Goal: Find specific page/section: Find specific page/section

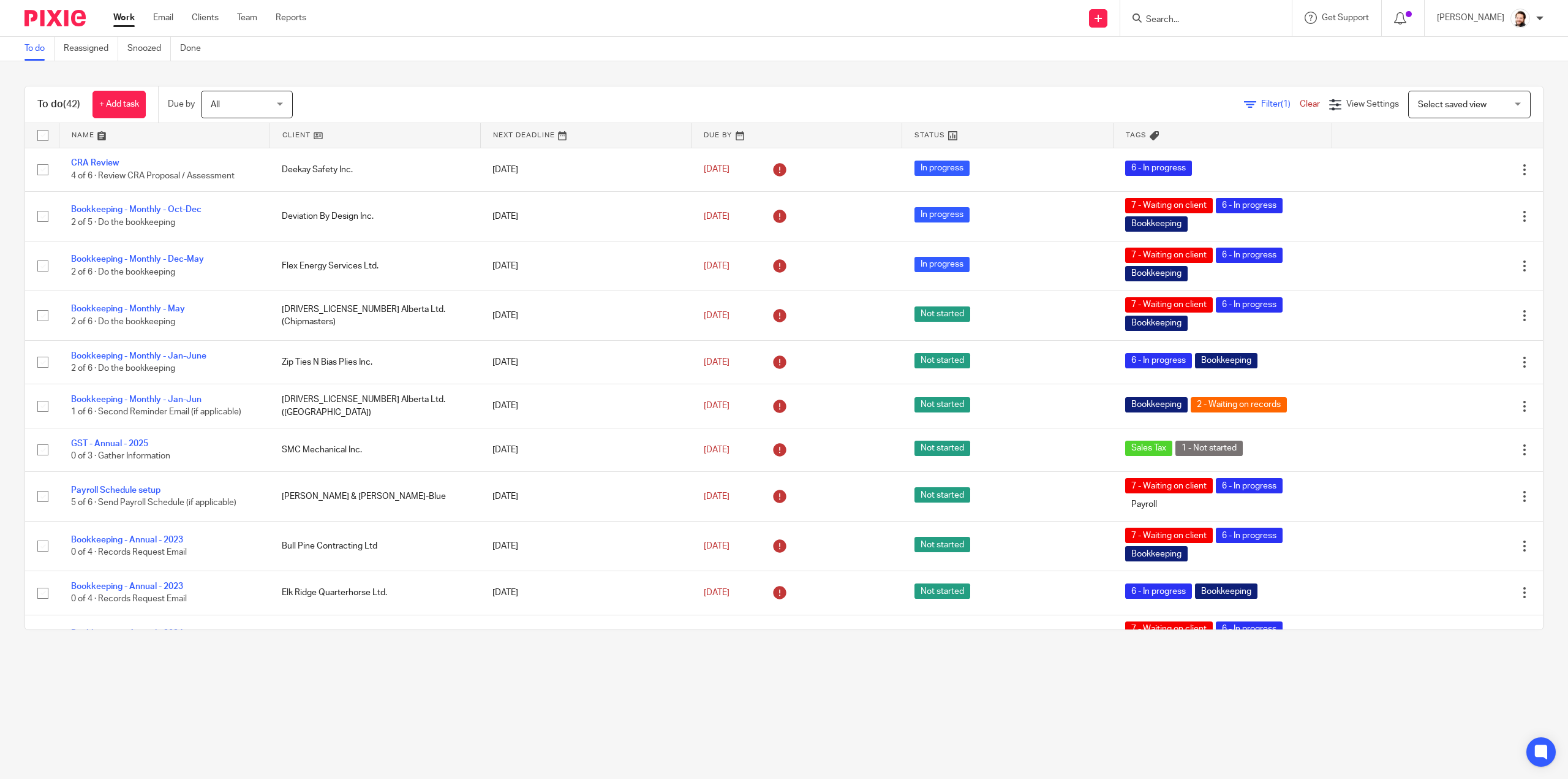
click at [1261, 104] on span "Filter (1)" at bounding box center [1280, 104] width 38 height 9
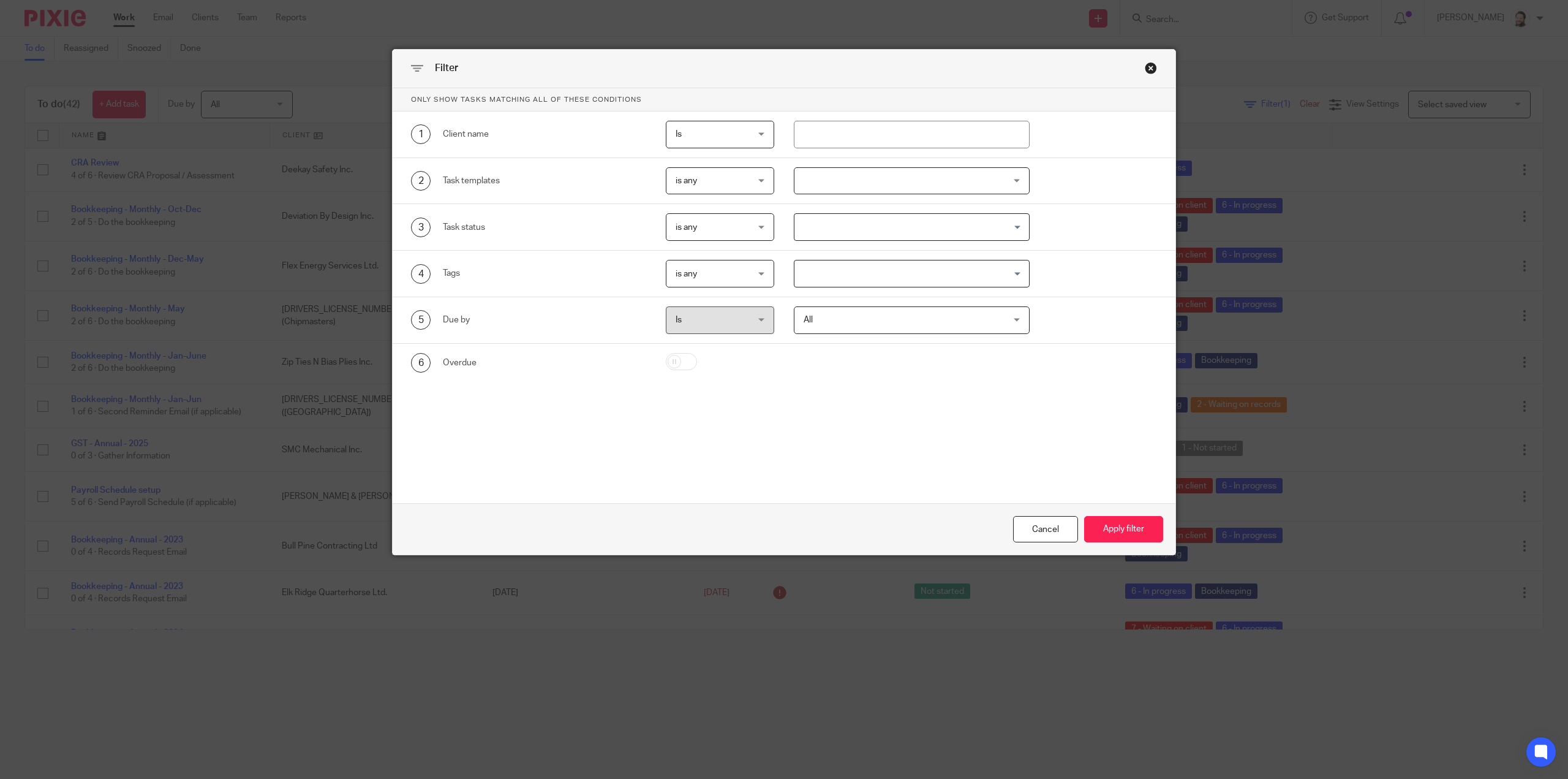
click at [839, 169] on div at bounding box center [912, 181] width 236 height 28
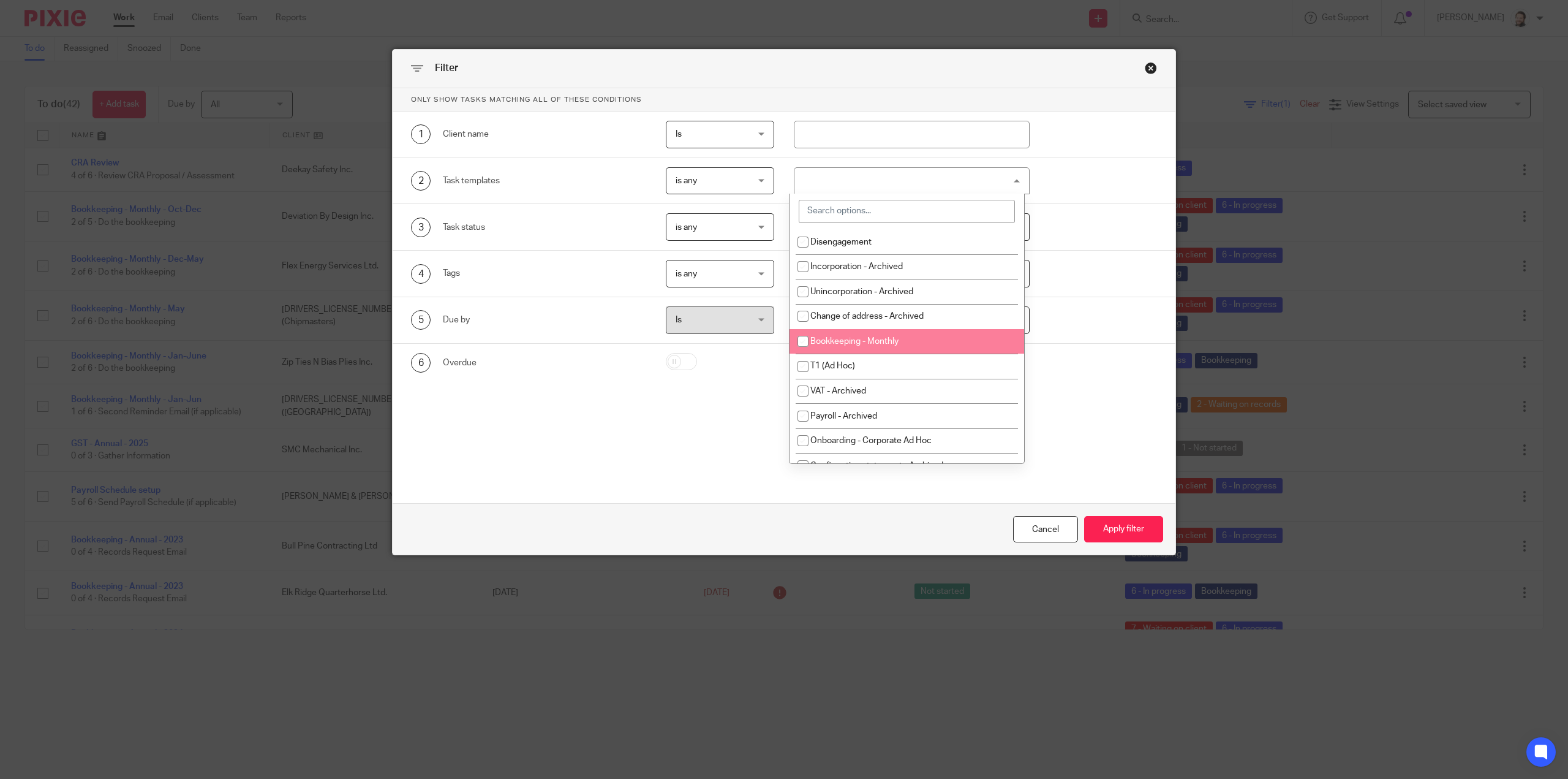
click at [863, 331] on li "Bookkeeping - Monthly" at bounding box center [907, 341] width 235 height 25
checkbox input "true"
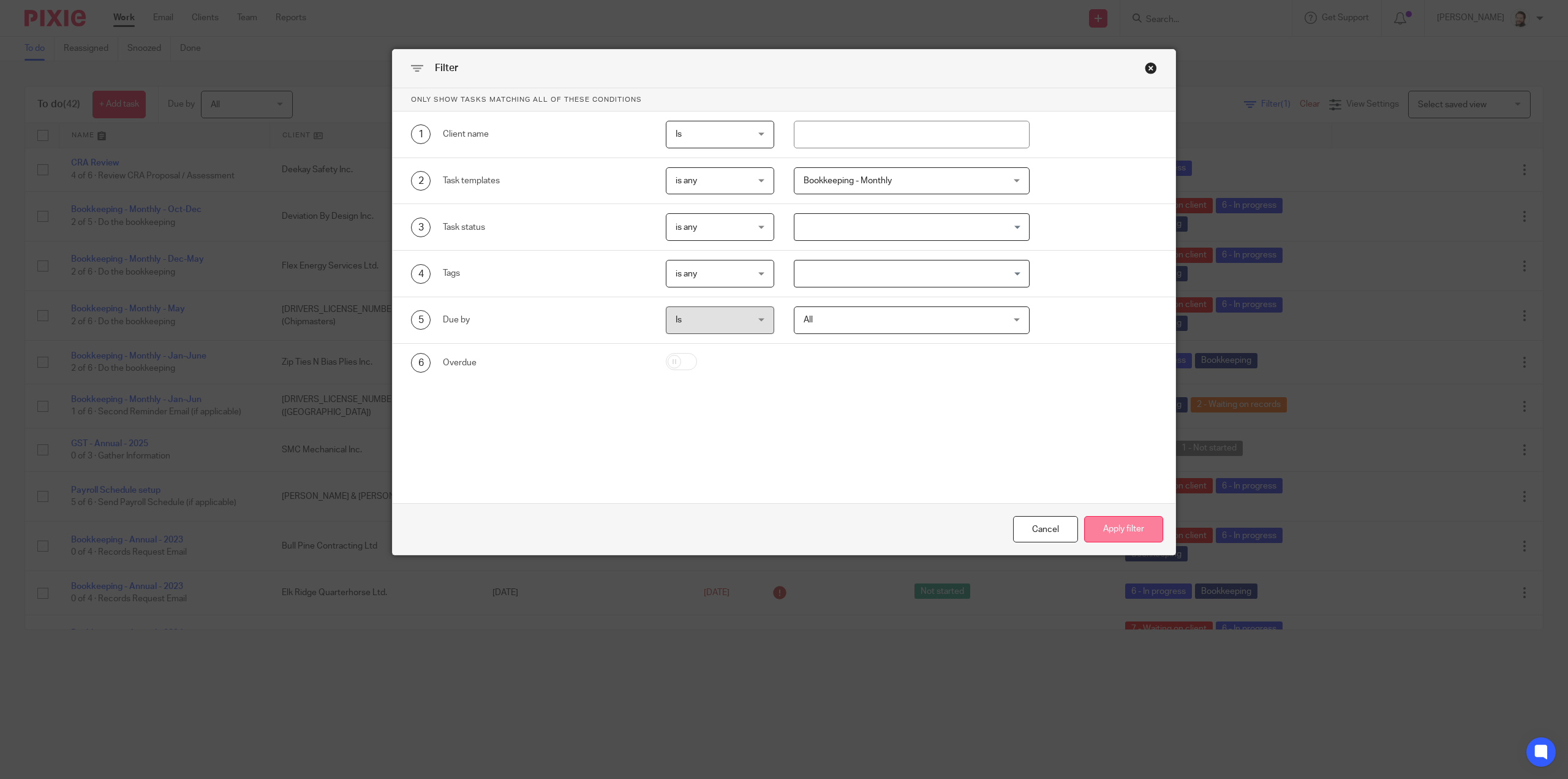
click at [1122, 521] on button "Apply filter" at bounding box center [1123, 529] width 79 height 26
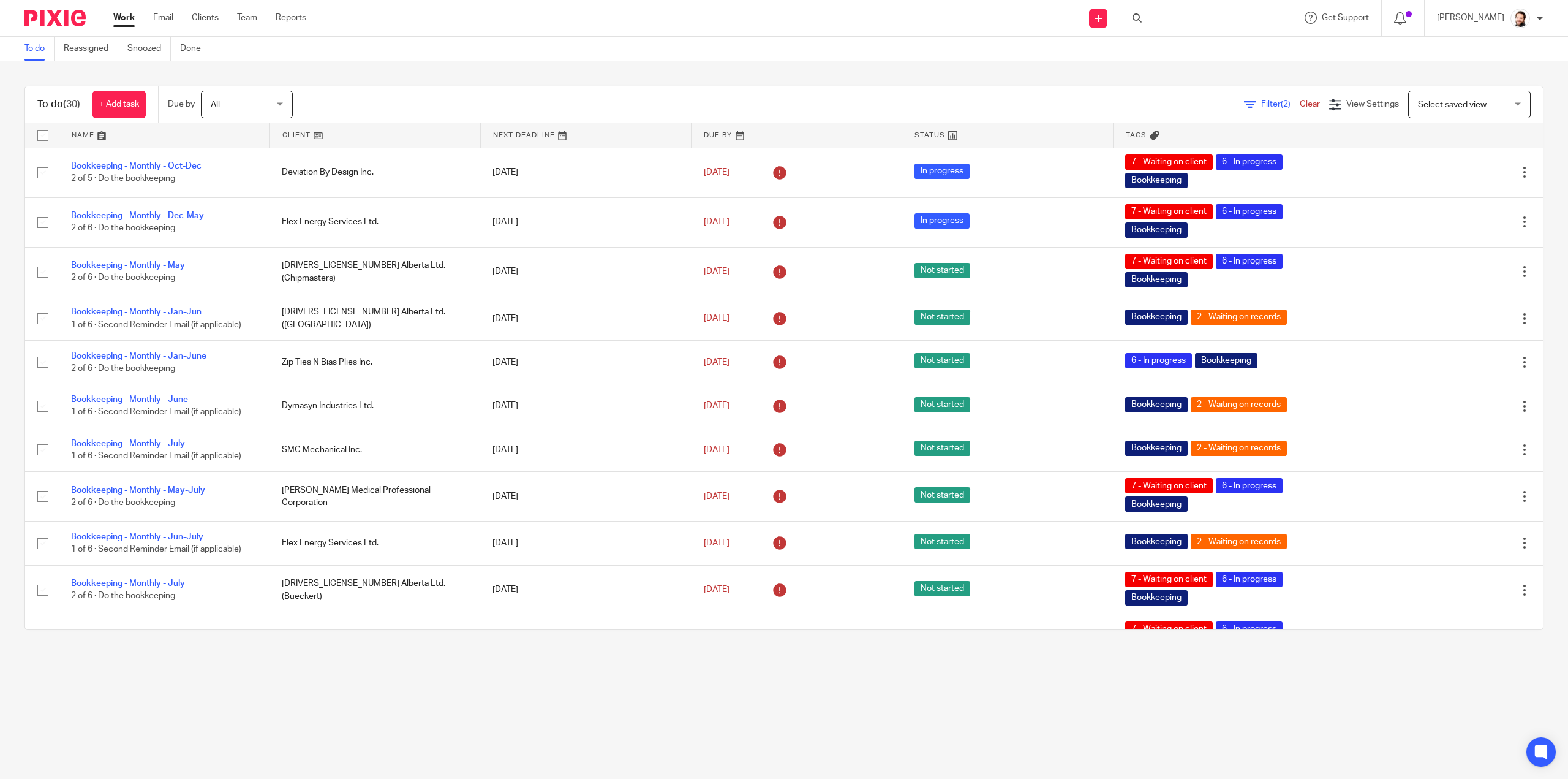
click at [291, 138] on link at bounding box center [375, 136] width 210 height 24
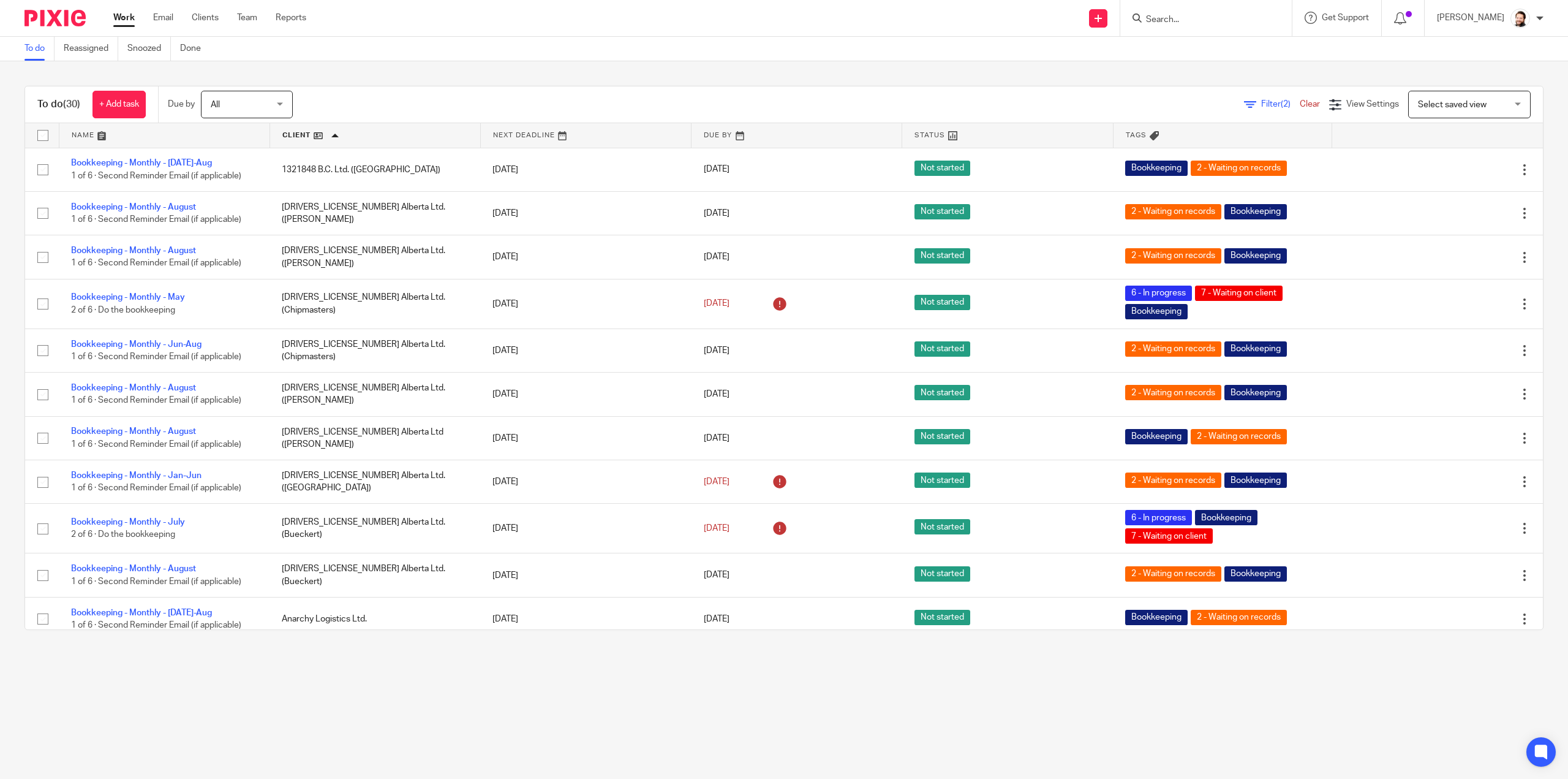
click at [1188, 19] on input "Search" at bounding box center [1200, 20] width 111 height 11
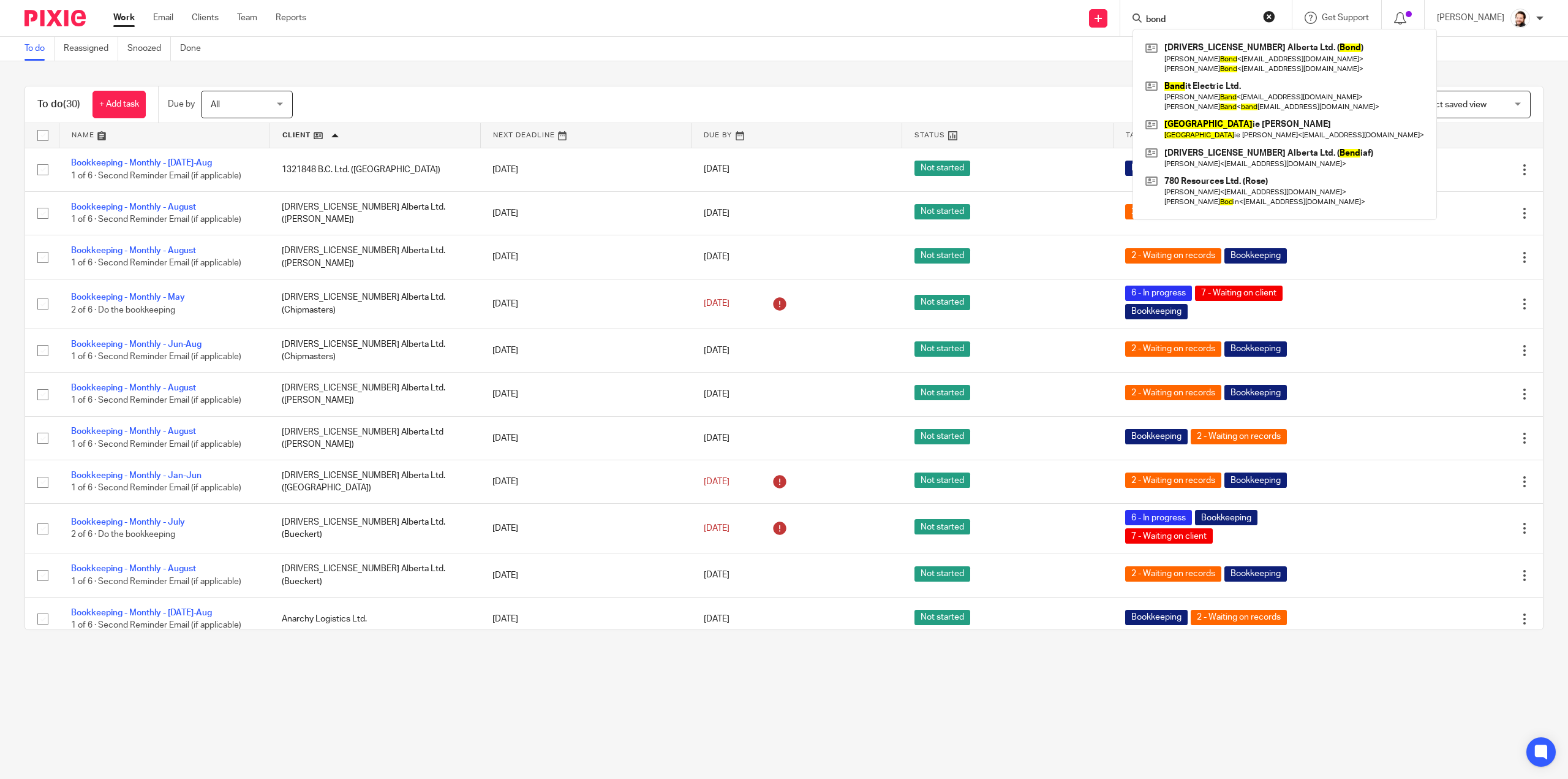
click at [1190, 18] on input "bond" at bounding box center [1200, 20] width 111 height 11
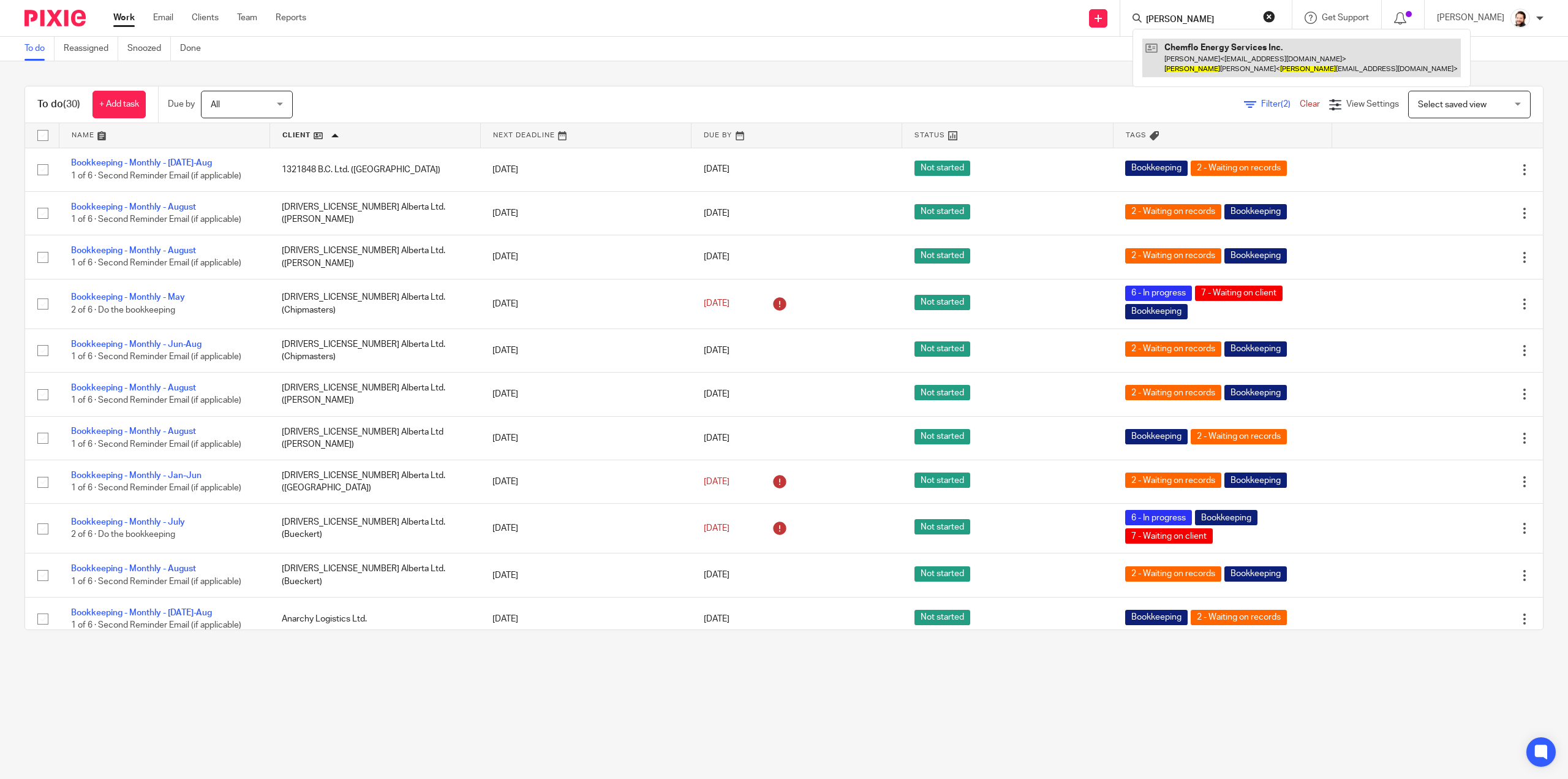
type input "vincent"
click at [1209, 61] on link at bounding box center [1302, 57] width 319 height 38
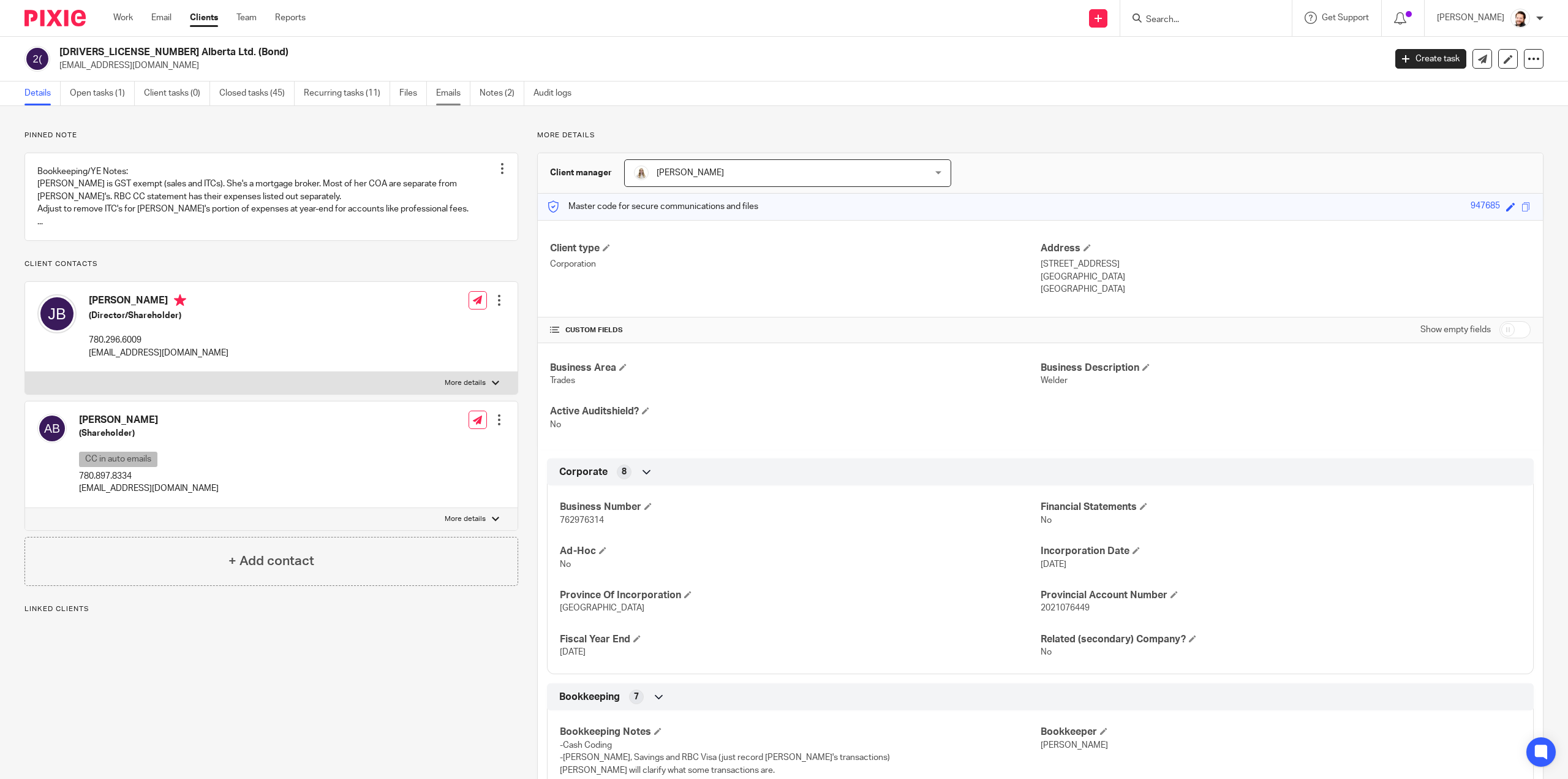
click at [454, 88] on link "Emails" at bounding box center [453, 93] width 34 height 24
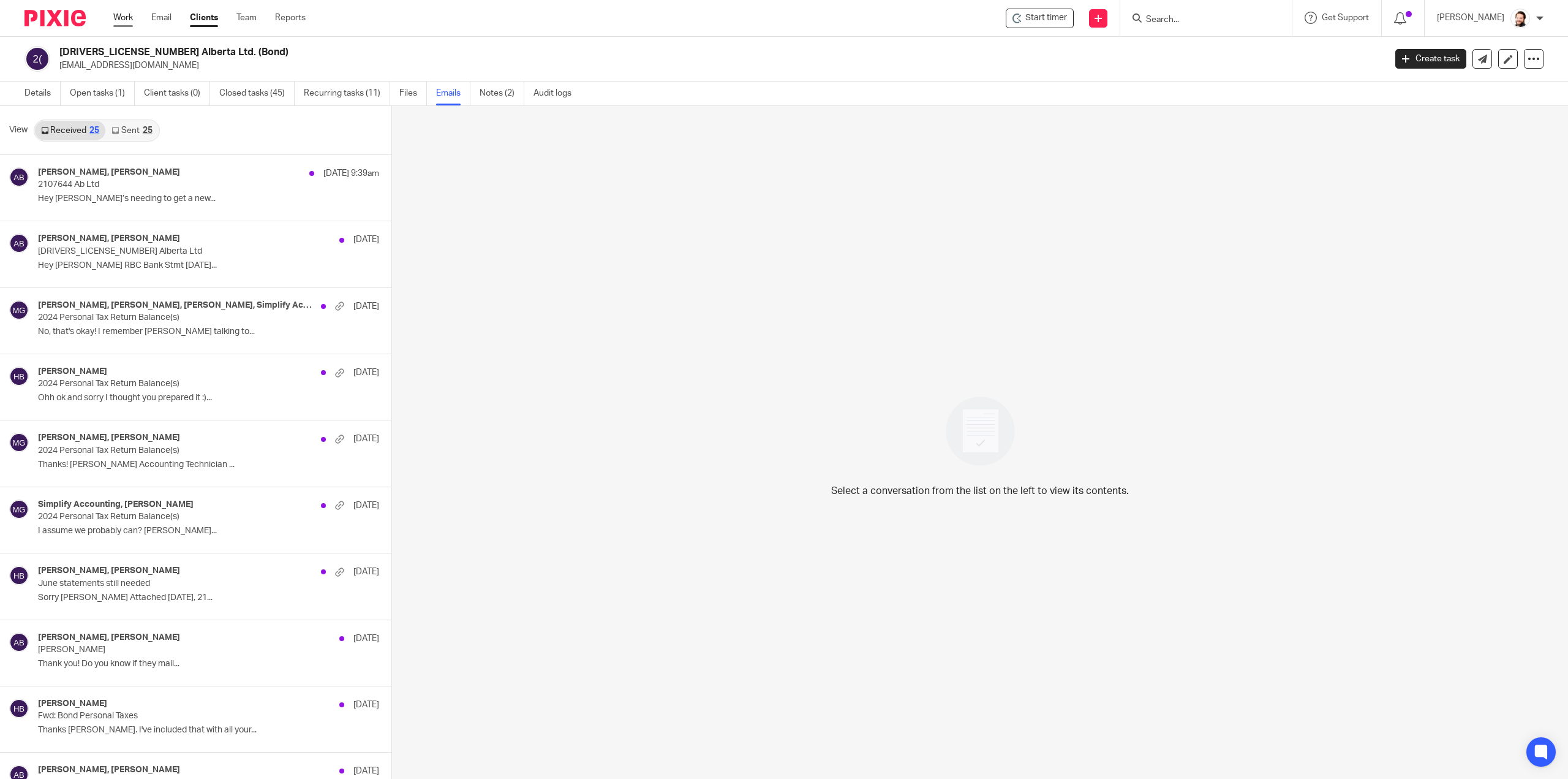
click at [119, 18] on link "Work" at bounding box center [123, 18] width 20 height 12
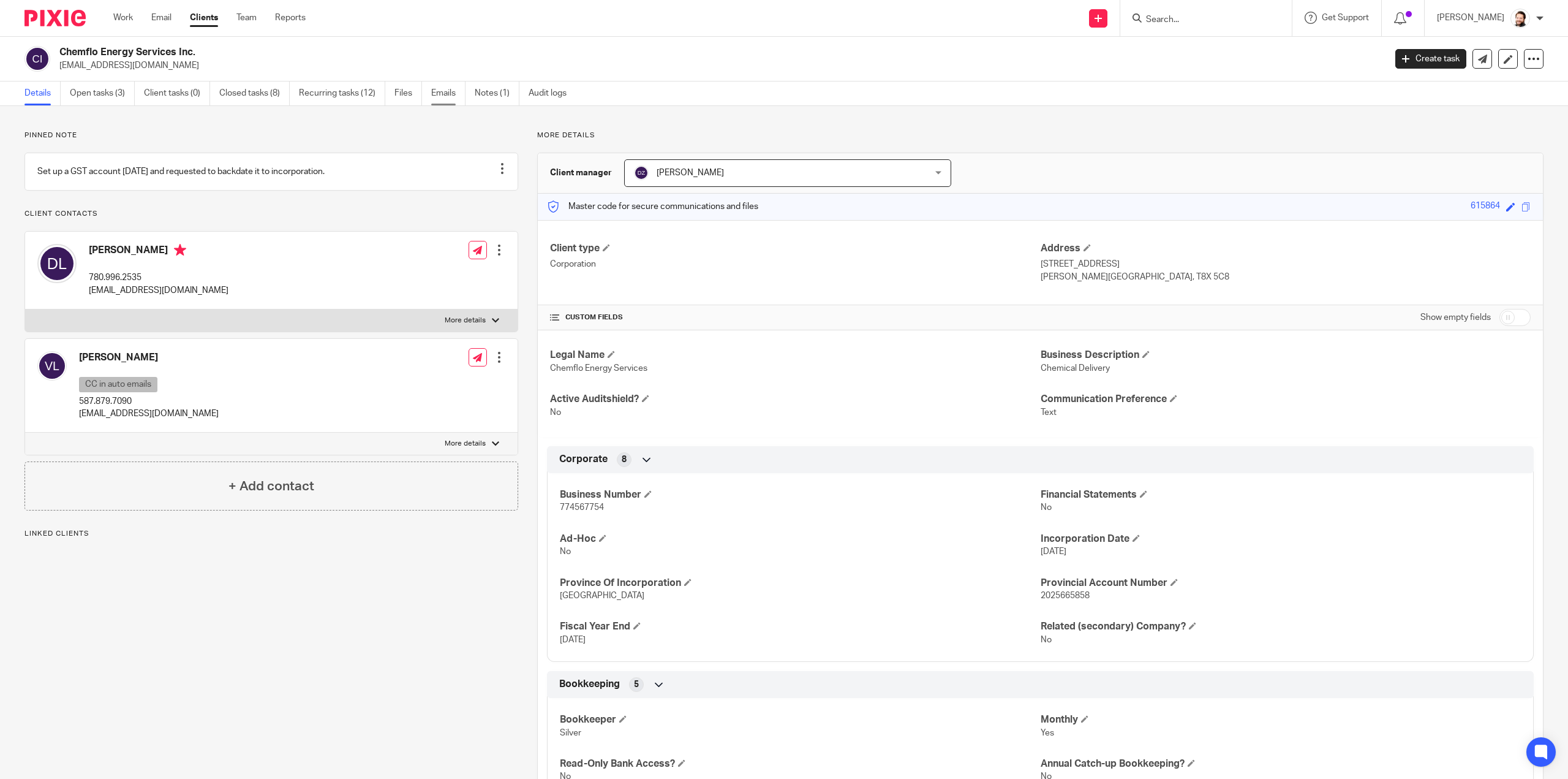
click at [441, 89] on link "Emails" at bounding box center [448, 93] width 34 height 24
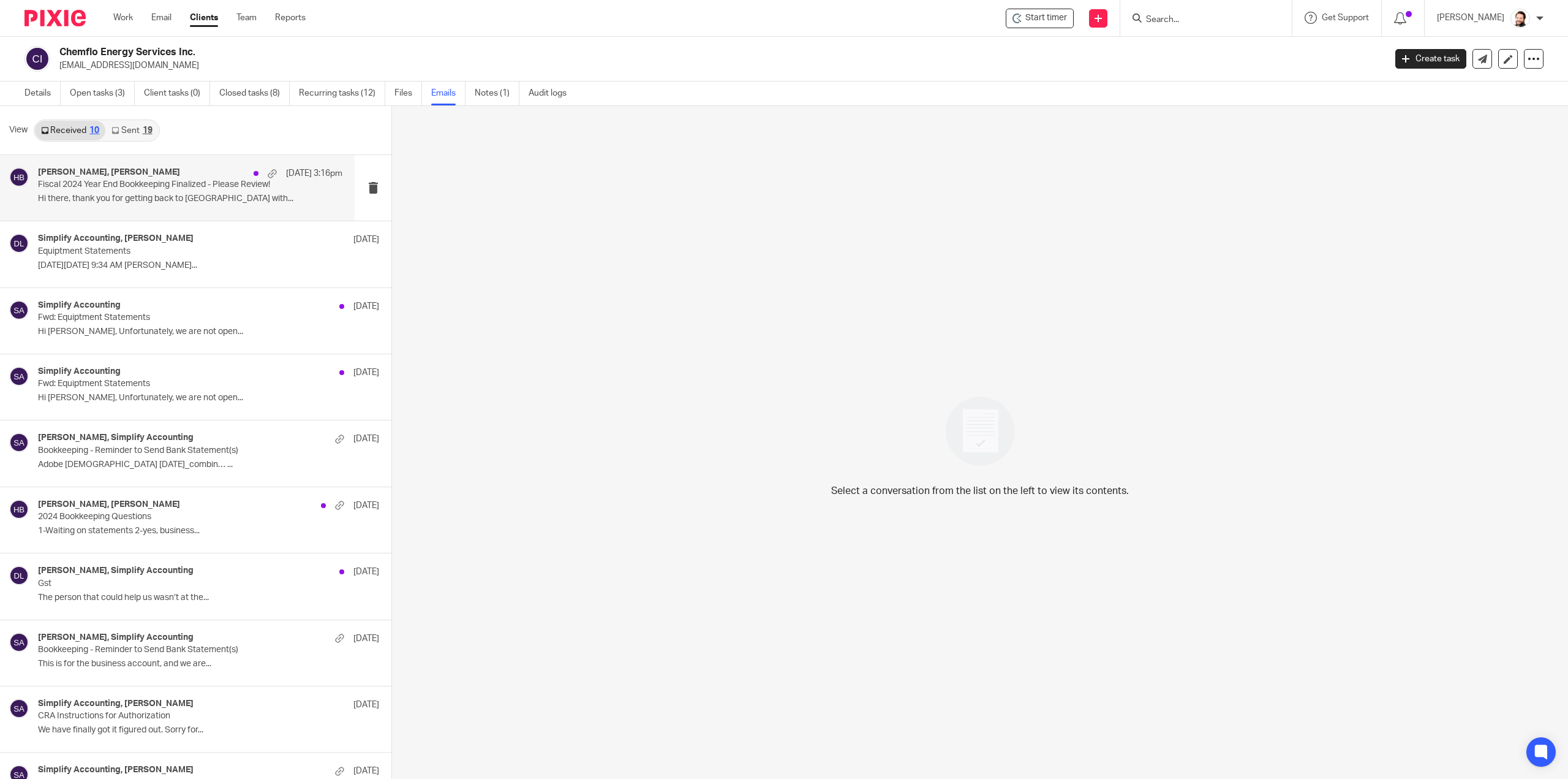
click at [144, 192] on div "[PERSON_NAME], [PERSON_NAME] [DATE] 3:16pm Fiscal 2024 Year End Bookkeeping Fin…" at bounding box center [190, 187] width 305 height 41
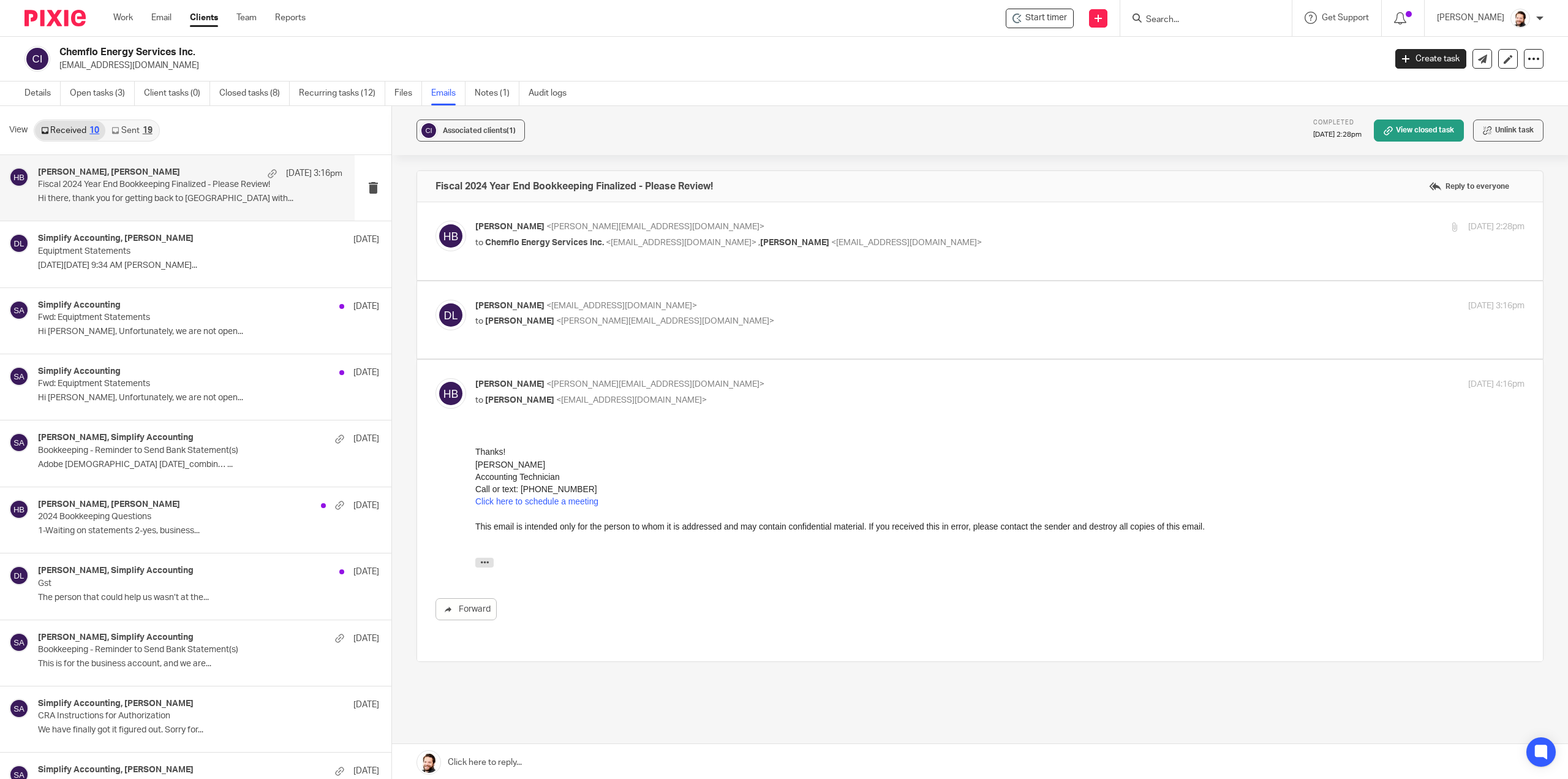
drag, startPoint x: 540, startPoint y: 434, endPoint x: 547, endPoint y: 441, distance: 9.9
click at [540, 437] on div at bounding box center [1000, 439] width 1050 height 12
click at [482, 558] on icon "button" at bounding box center [485, 562] width 9 height 9
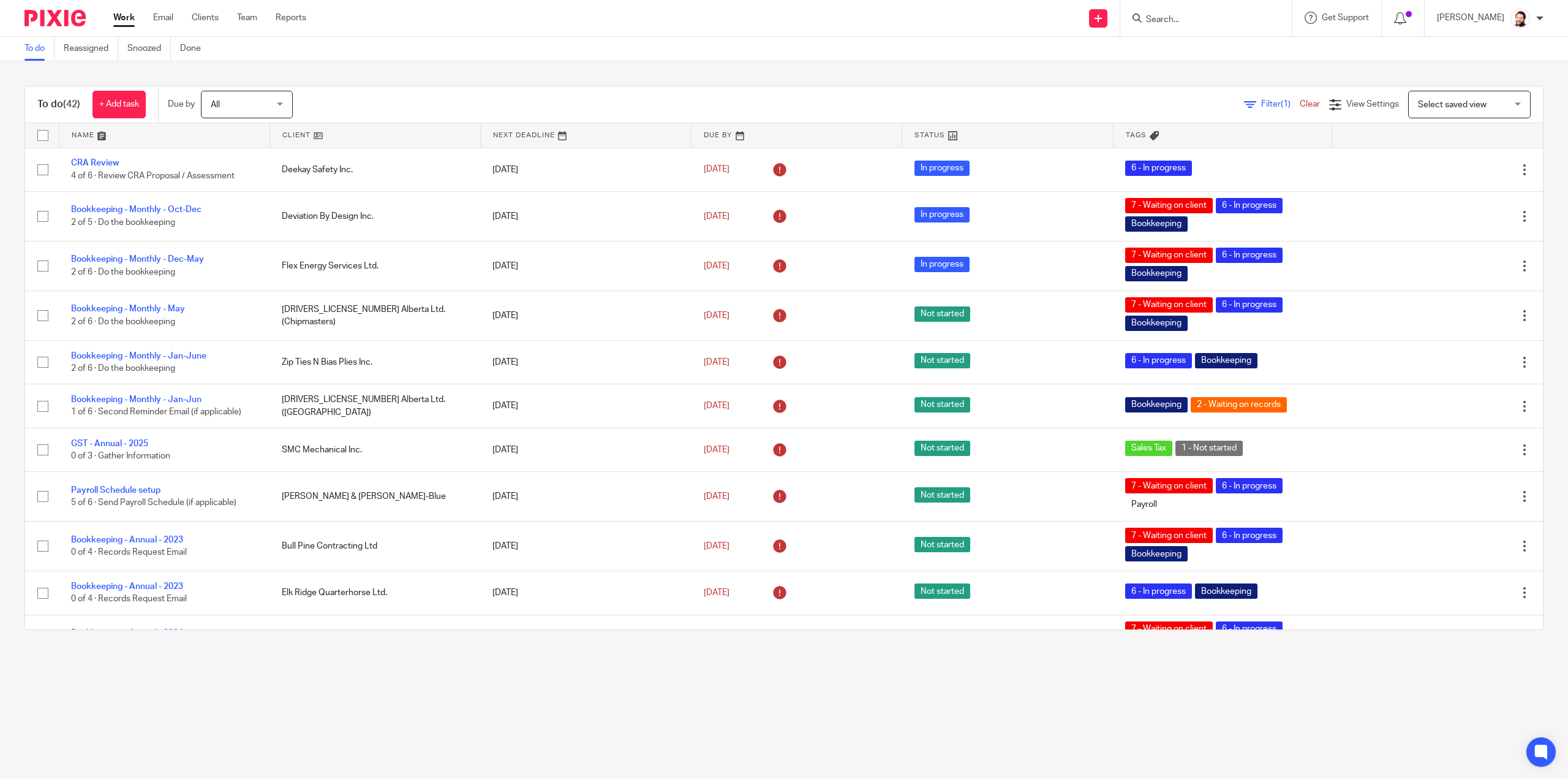
click at [1244, 101] on link "Filter (1)" at bounding box center [1272, 104] width 56 height 9
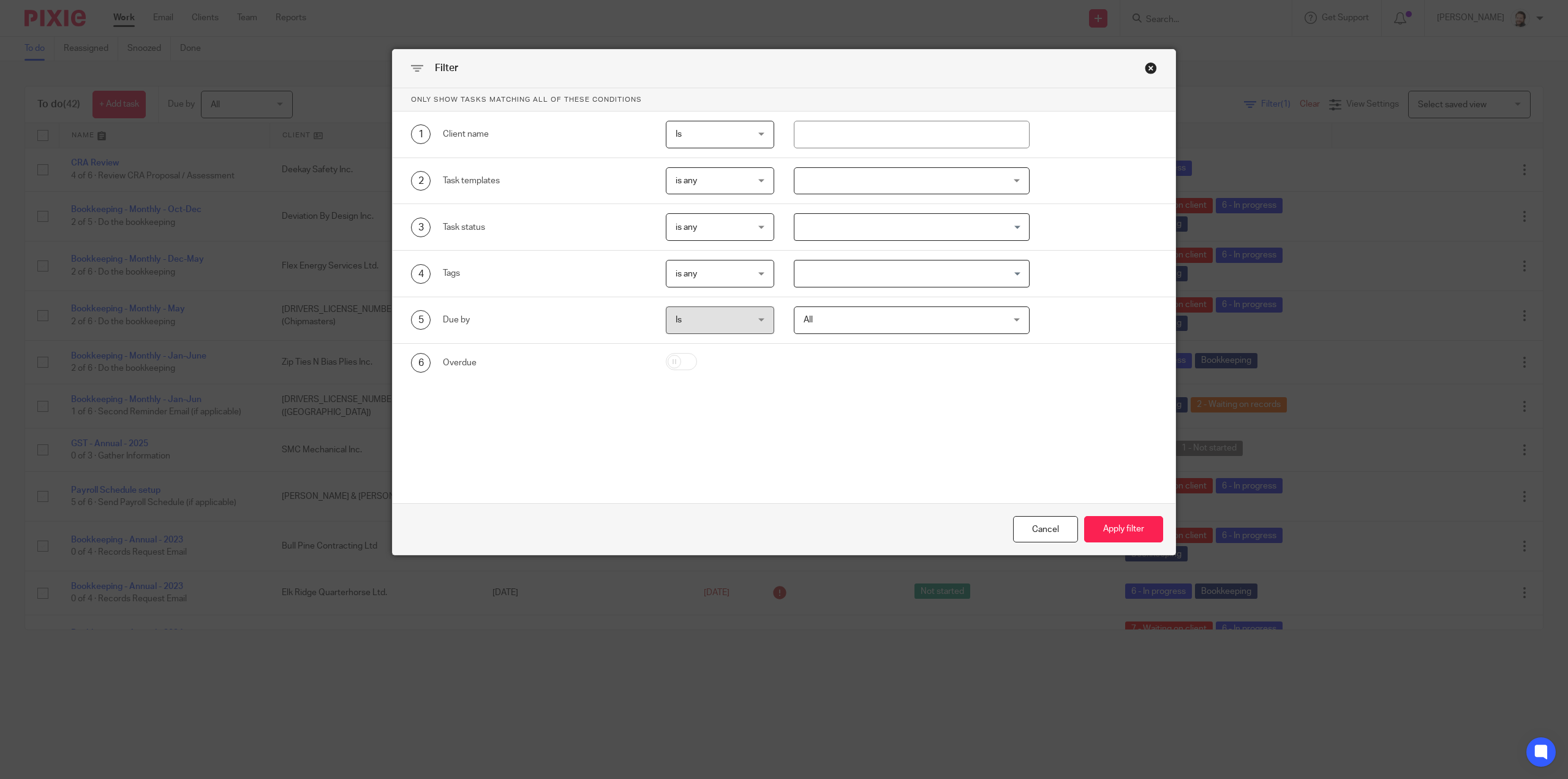
click at [811, 183] on div at bounding box center [912, 181] width 236 height 28
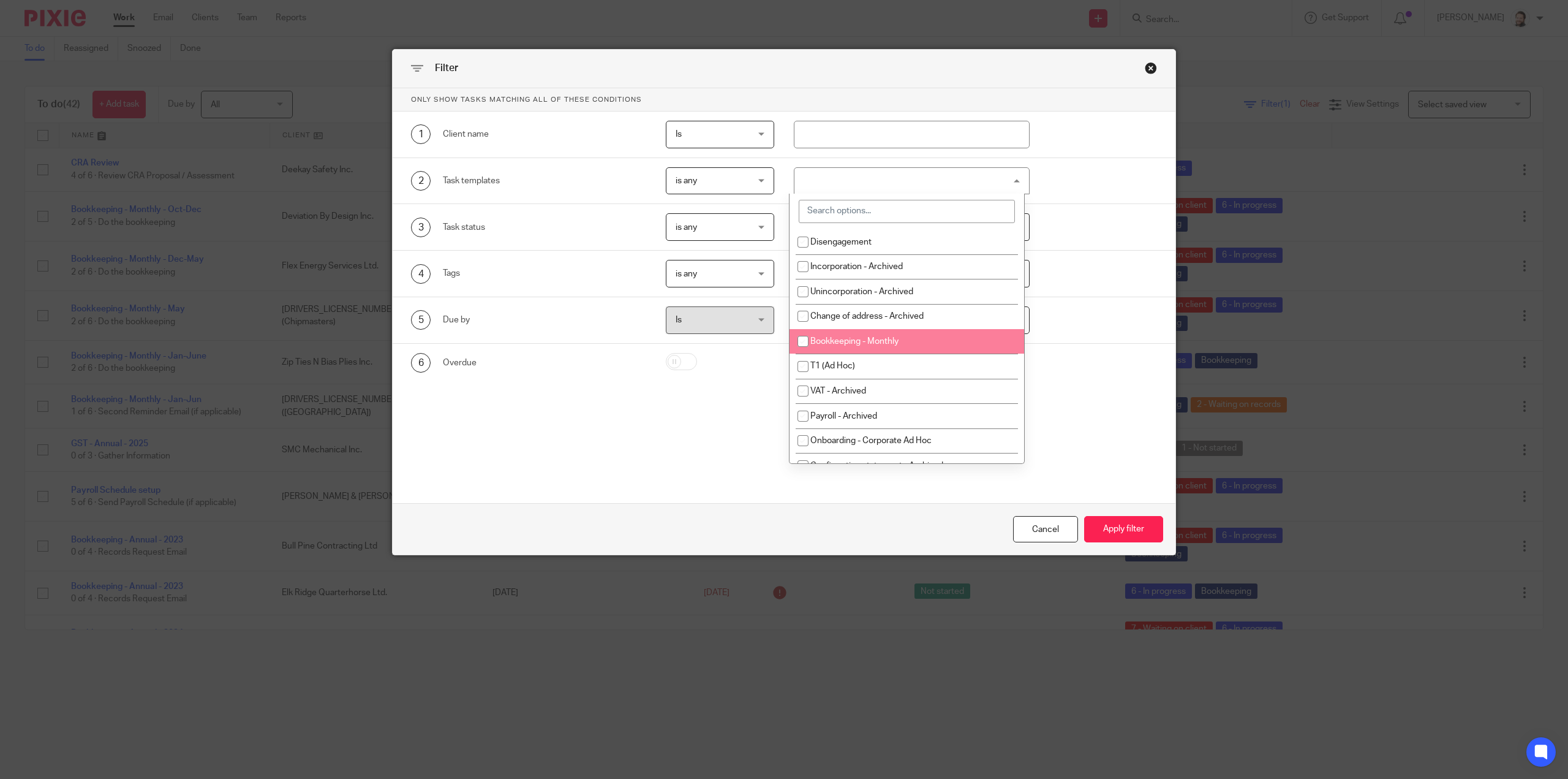
click at [837, 342] on span "Bookkeeping - Monthly" at bounding box center [854, 341] width 88 height 9
checkbox input "true"
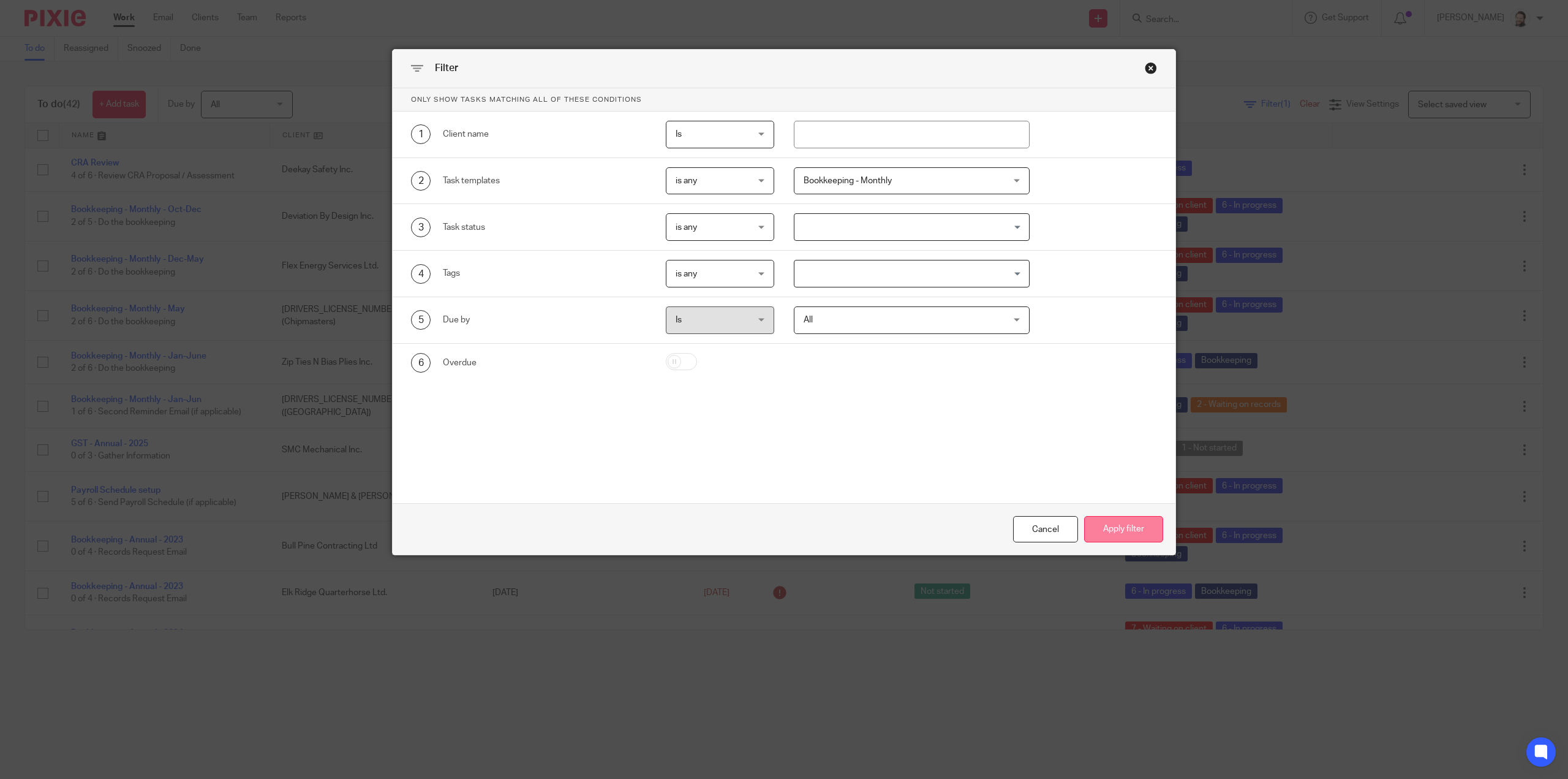
click at [1103, 531] on button "Apply filter" at bounding box center [1123, 529] width 79 height 26
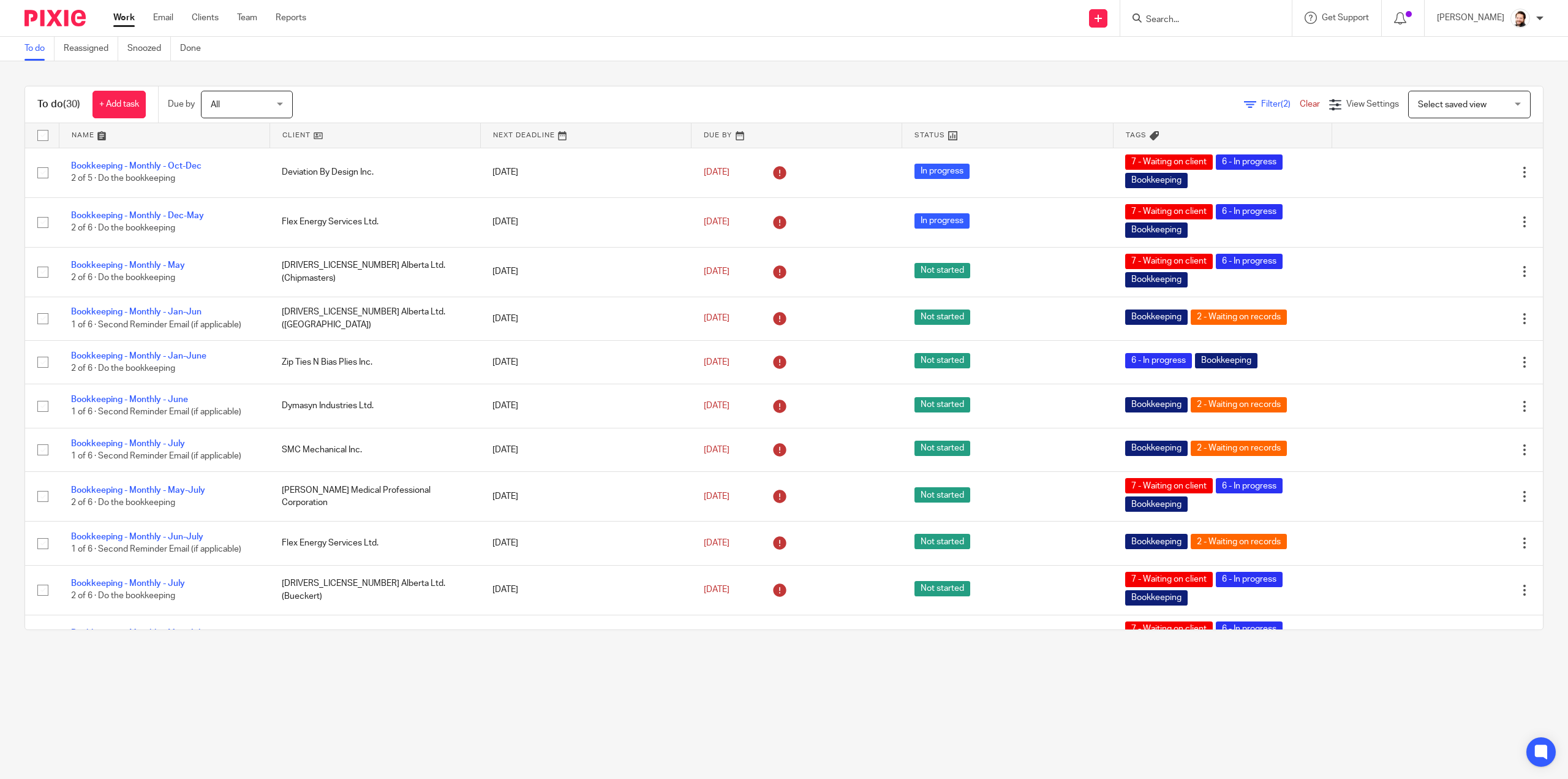
click at [328, 139] on link at bounding box center [375, 136] width 210 height 24
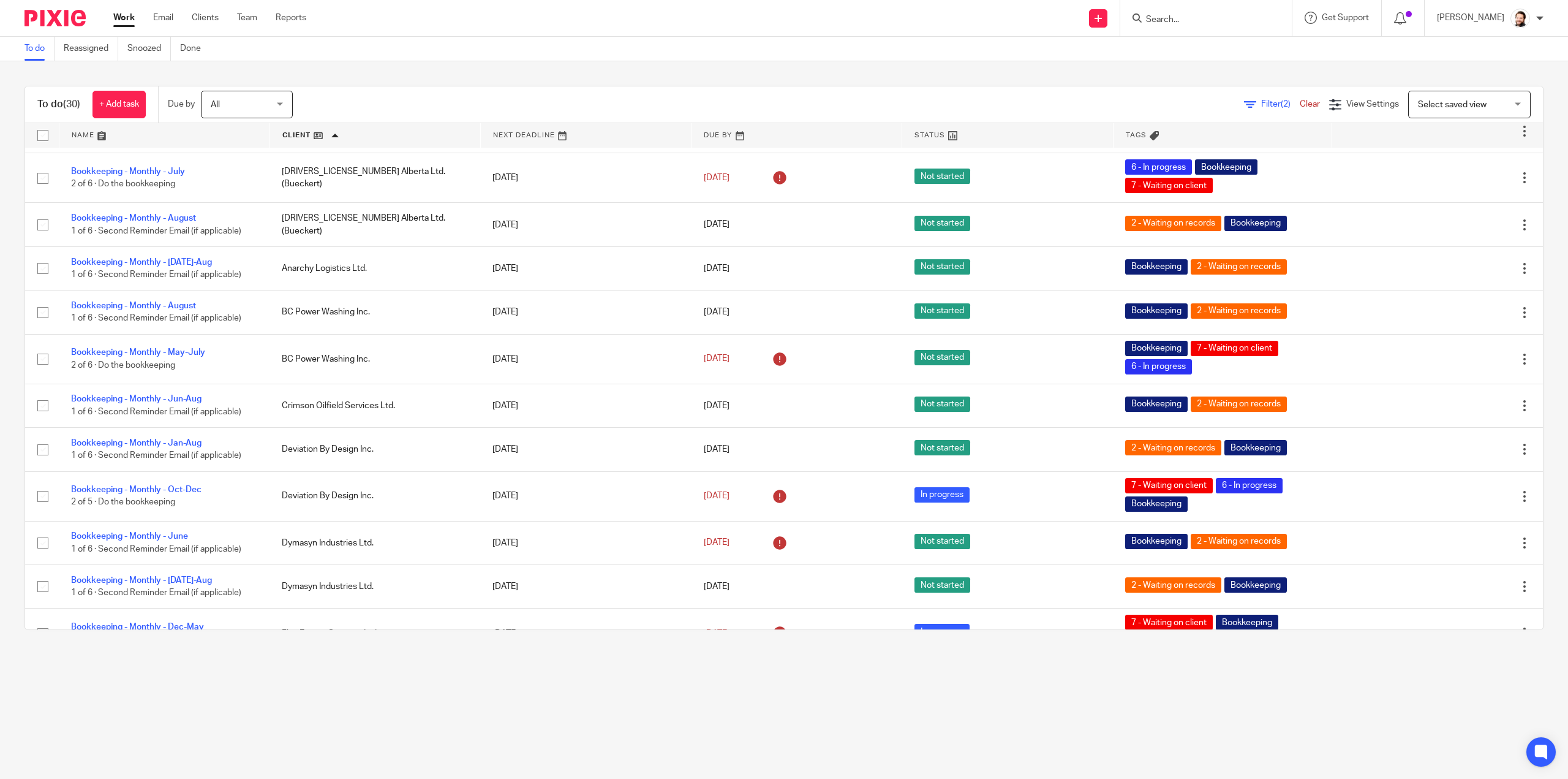
scroll to position [368, 0]
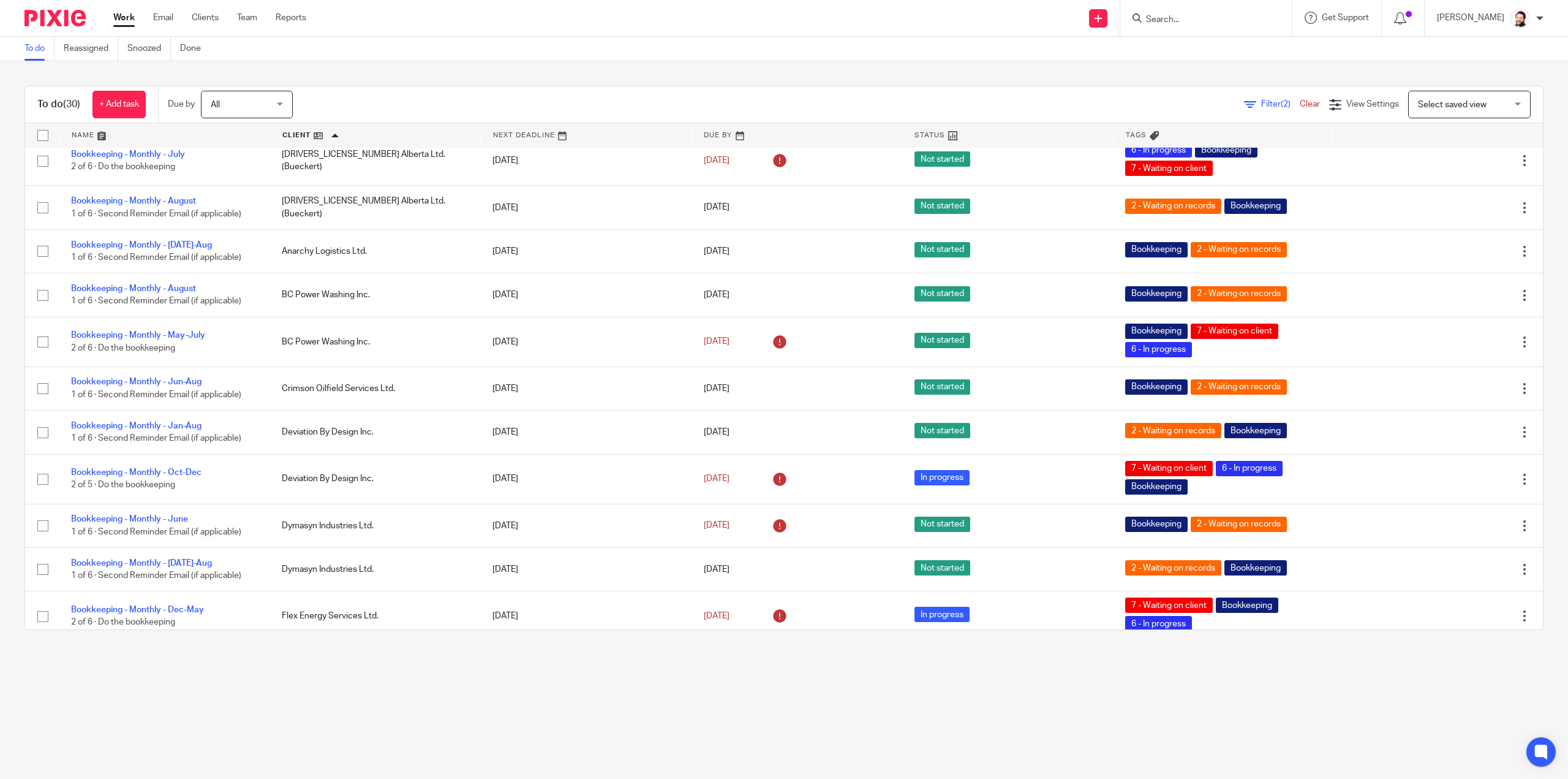
click at [1207, 29] on div at bounding box center [1206, 18] width 171 height 36
click at [1201, 19] on input "Search" at bounding box center [1200, 20] width 111 height 11
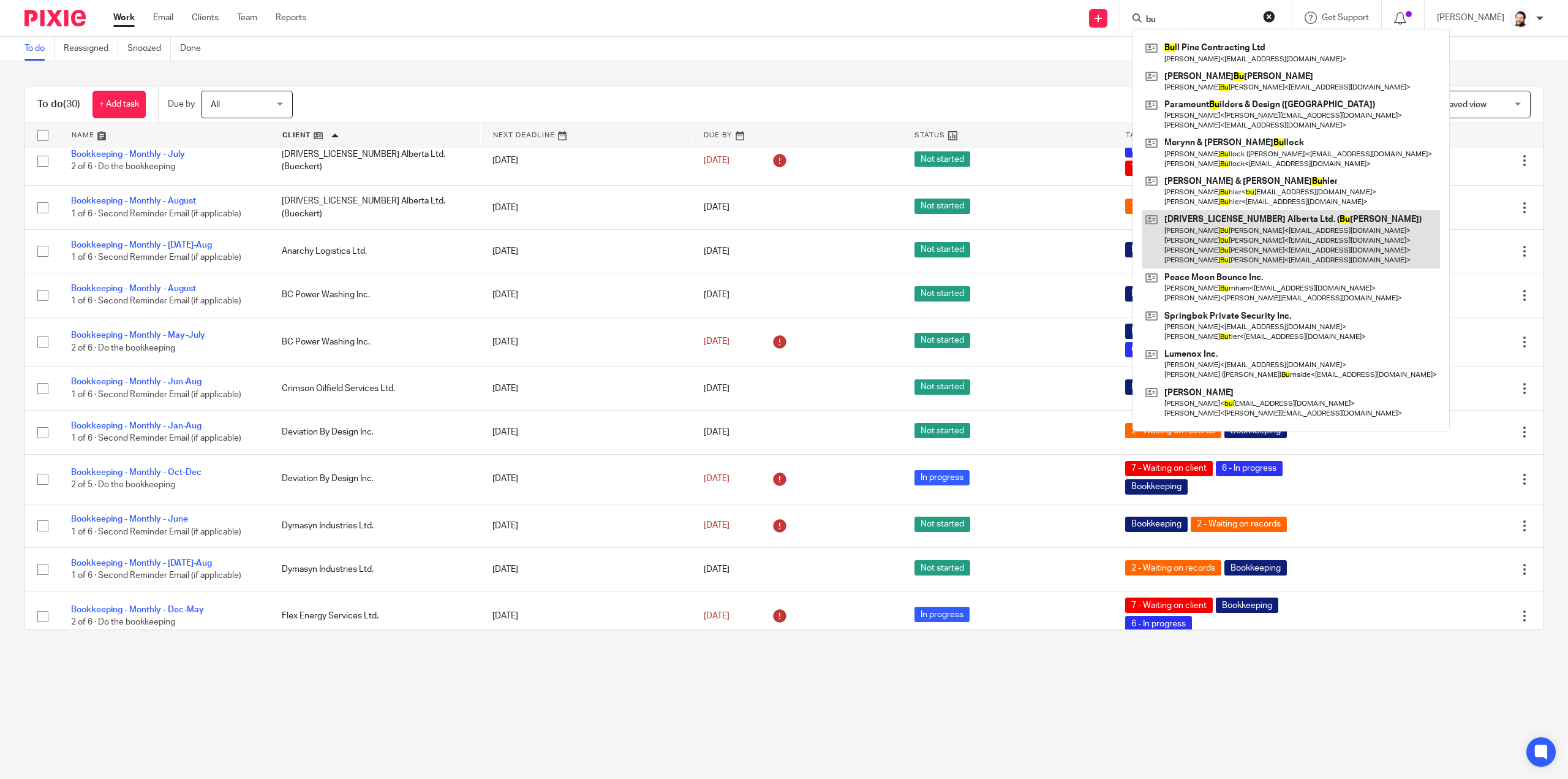
type input "bu"
click at [1236, 220] on link at bounding box center [1292, 239] width 298 height 58
